Goal: Task Accomplishment & Management: Manage account settings

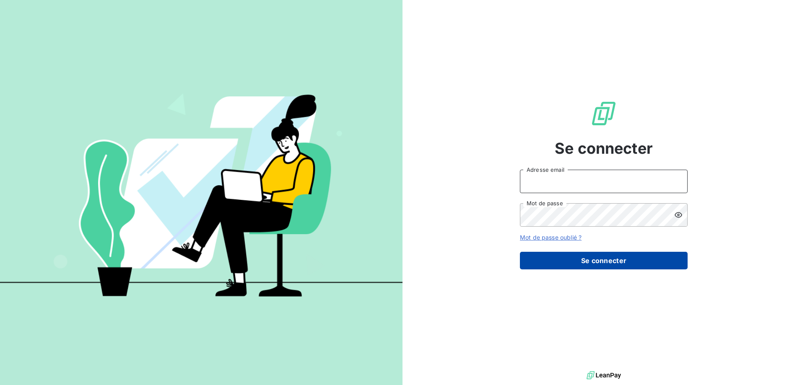
type input "[PERSON_NAME][EMAIL_ADDRESS][DOMAIN_NAME]"
click at [617, 255] on button "Se connecter" at bounding box center [604, 261] width 168 height 18
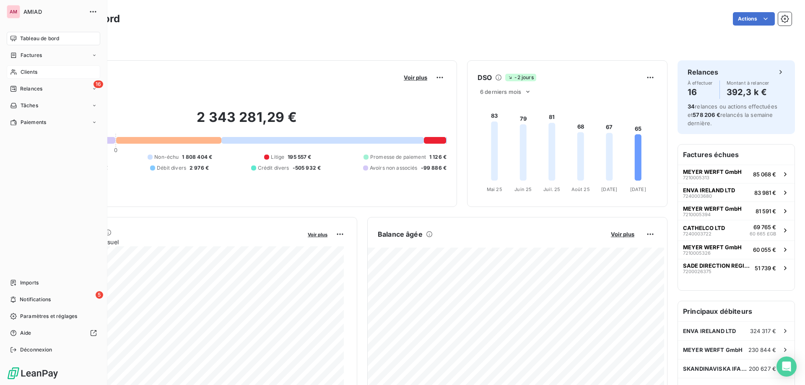
click at [34, 78] on div "Clients" at bounding box center [53, 71] width 93 height 13
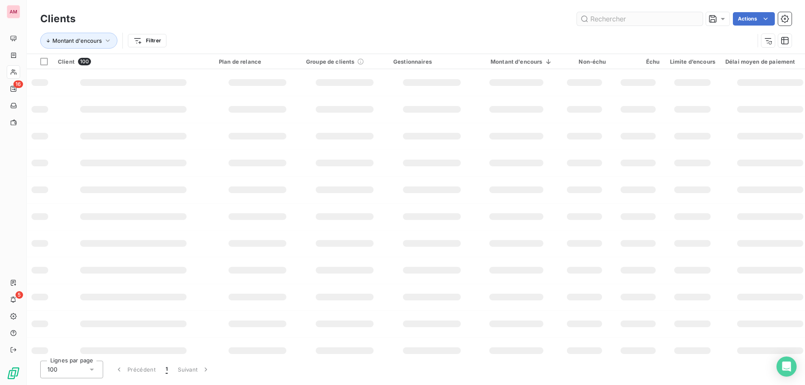
click at [633, 23] on input "text" at bounding box center [640, 18] width 126 height 13
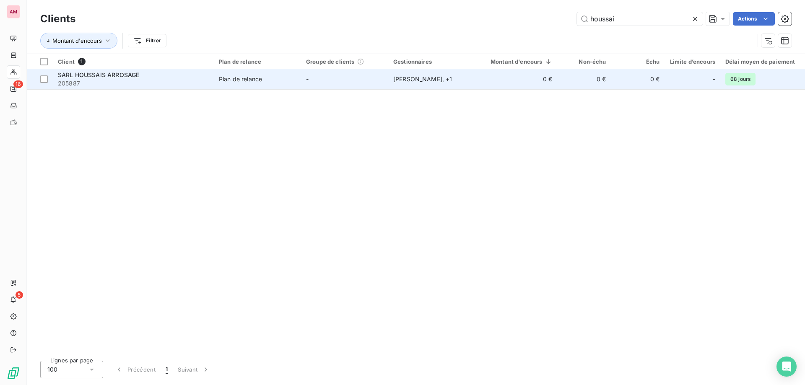
type input "houssai"
click at [113, 83] on span "205887" at bounding box center [133, 83] width 151 height 8
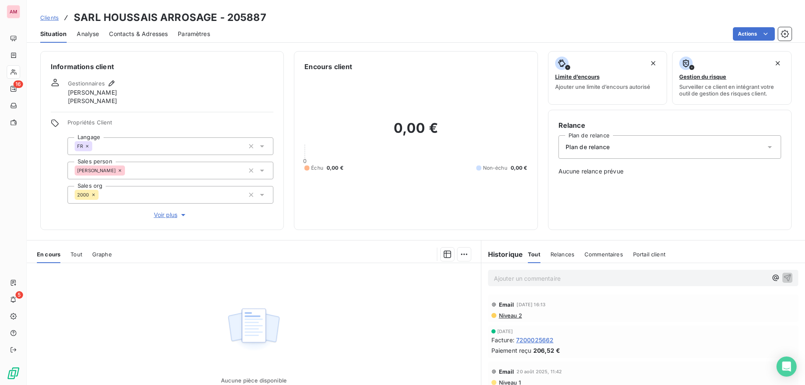
click at [150, 35] on span "Contacts & Adresses" at bounding box center [138, 34] width 59 height 8
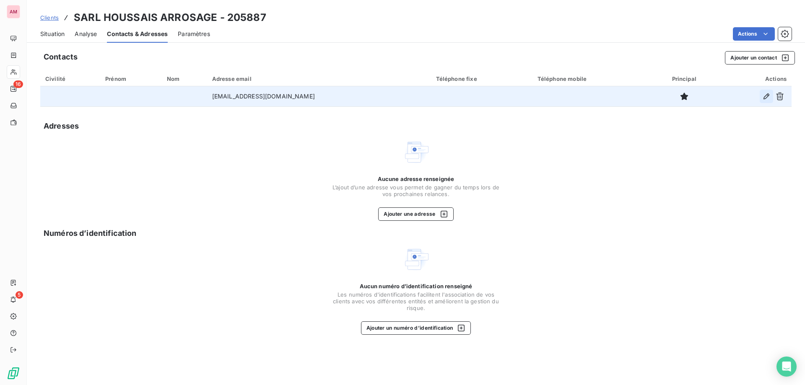
click at [766, 97] on icon "button" at bounding box center [766, 96] width 8 height 8
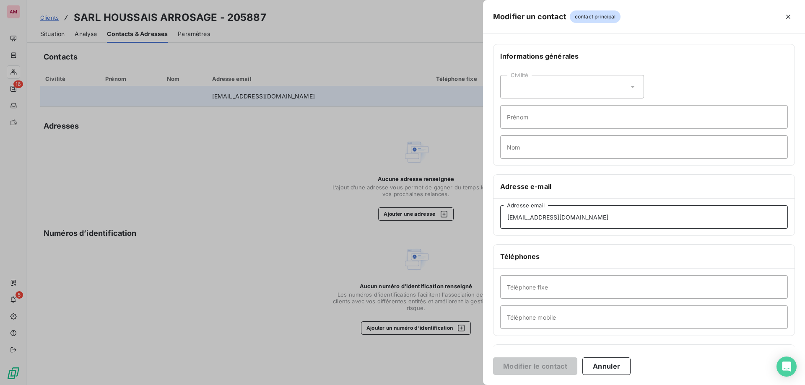
drag, startPoint x: 539, startPoint y: 218, endPoint x: 475, endPoint y: 218, distance: 63.7
click at [471, 385] on div "Modifier un contact contact principal Informations générales Civilité Prénom No…" at bounding box center [402, 385] width 805 height 0
paste input "ntact"
type input "[EMAIL_ADDRESS][DOMAIN_NAME]"
click at [542, 367] on button "Modifier le contact" at bounding box center [535, 367] width 84 height 18
